Goal: Information Seeking & Learning: Learn about a topic

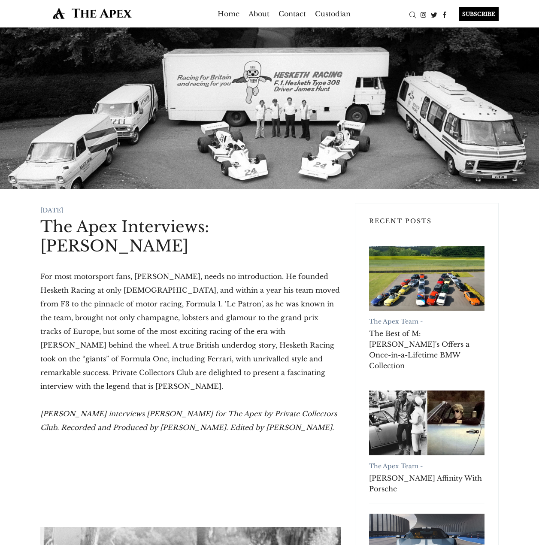
scroll to position [9385, 0]
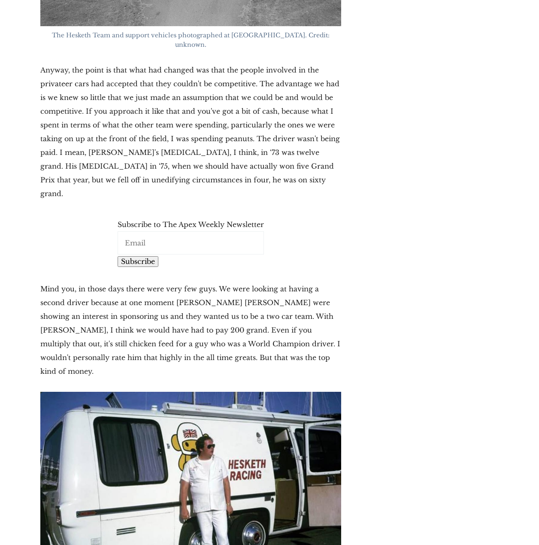
drag, startPoint x: 83, startPoint y: 304, endPoint x: 296, endPoint y: 297, distance: 212.4
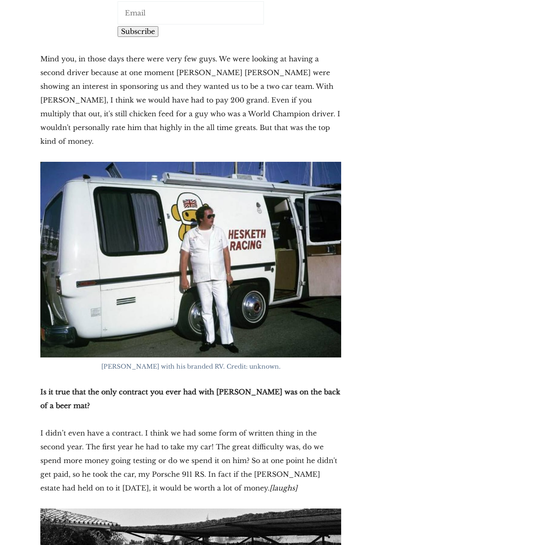
scroll to position [9600, 0]
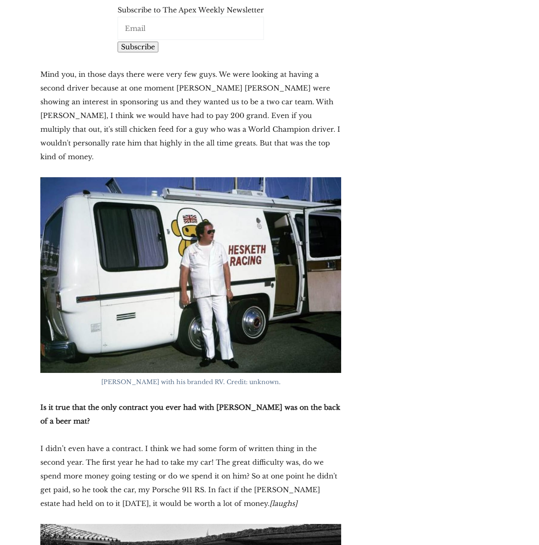
drag, startPoint x: 151, startPoint y: 341, endPoint x: 222, endPoint y: 342, distance: 70.4
drag, startPoint x: 236, startPoint y: 331, endPoint x: 325, endPoint y: 338, distance: 89.5
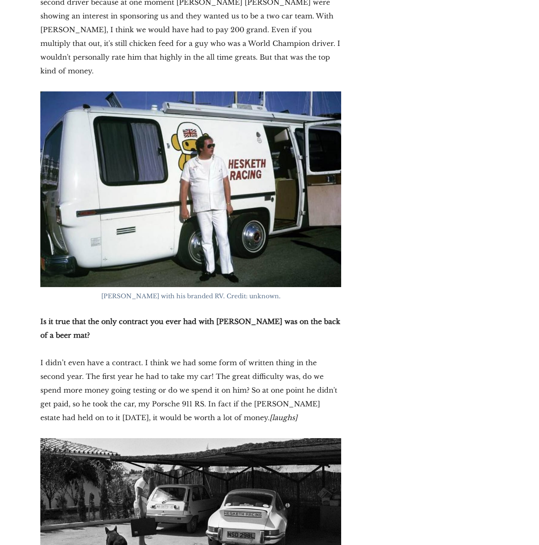
scroll to position [9728, 0]
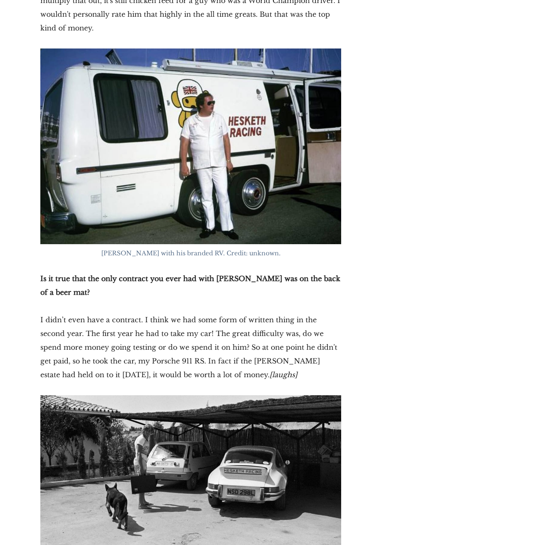
drag, startPoint x: 280, startPoint y: 396, endPoint x: 333, endPoint y: 401, distance: 53.0
drag, startPoint x: 341, startPoint y: 408, endPoint x: 350, endPoint y: 407, distance: 9.5
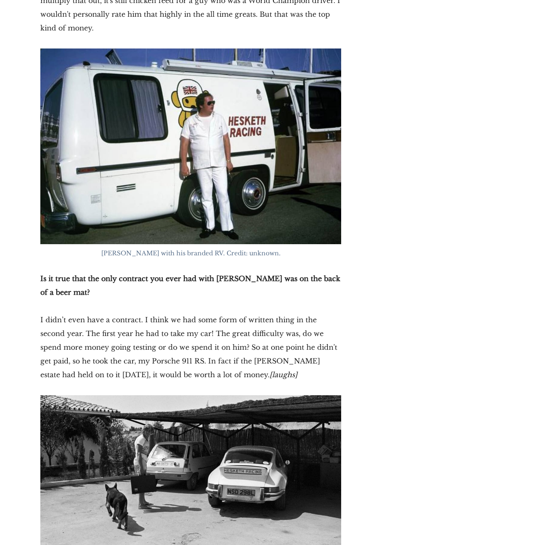
drag, startPoint x: 142, startPoint y: 420, endPoint x: 27, endPoint y: 278, distance: 183.0
copy p "There were actually two cars. There is a lot of bull***t about the second. Let …"
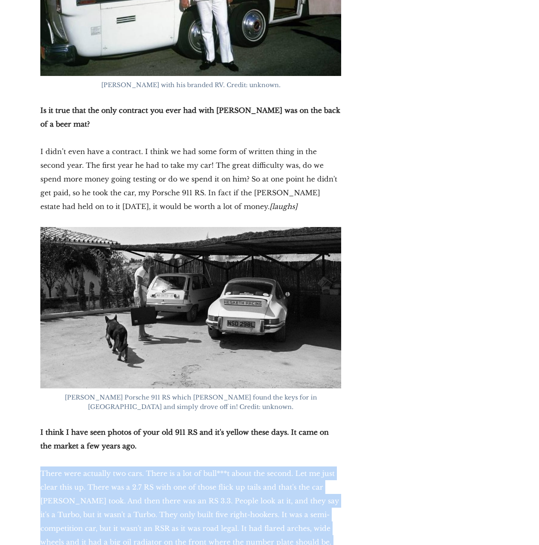
scroll to position [9900, 0]
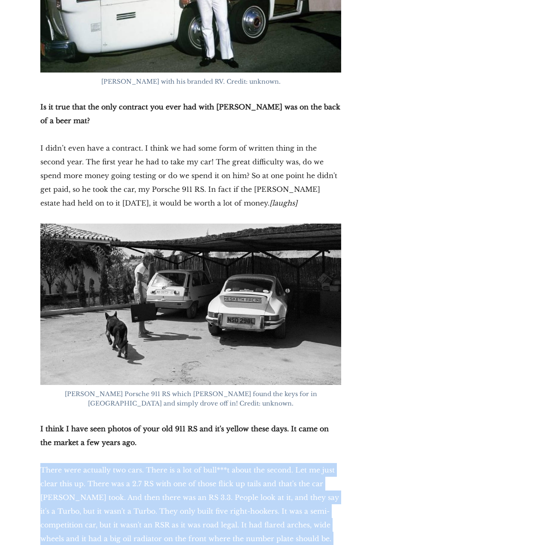
click at [267, 463] on p "There were actually two cars. There is a lot of bull***t about the second. Let …" at bounding box center [190, 545] width 301 height 165
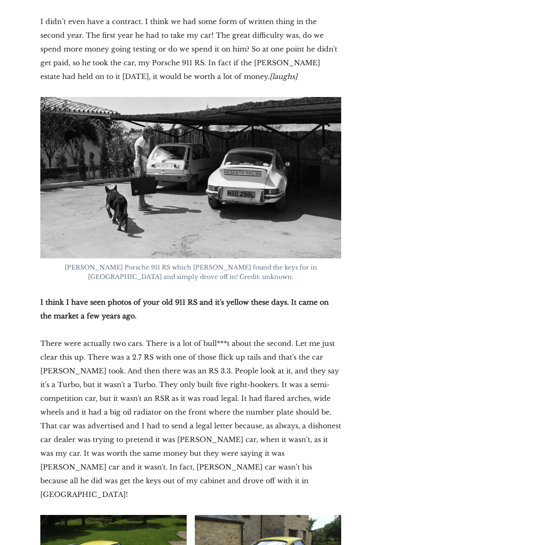
scroll to position [10029, 0]
